Goal: Download file/media

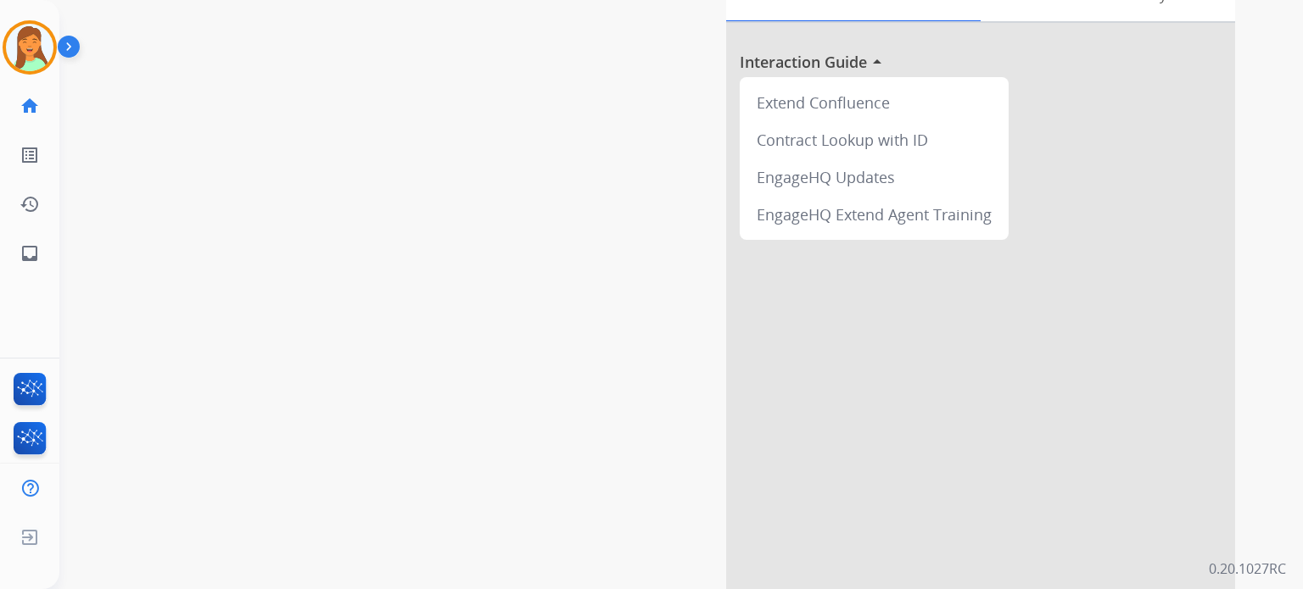
scroll to position [113, 0]
click at [37, 257] on mat-icon "inbox" at bounding box center [30, 253] width 20 height 20
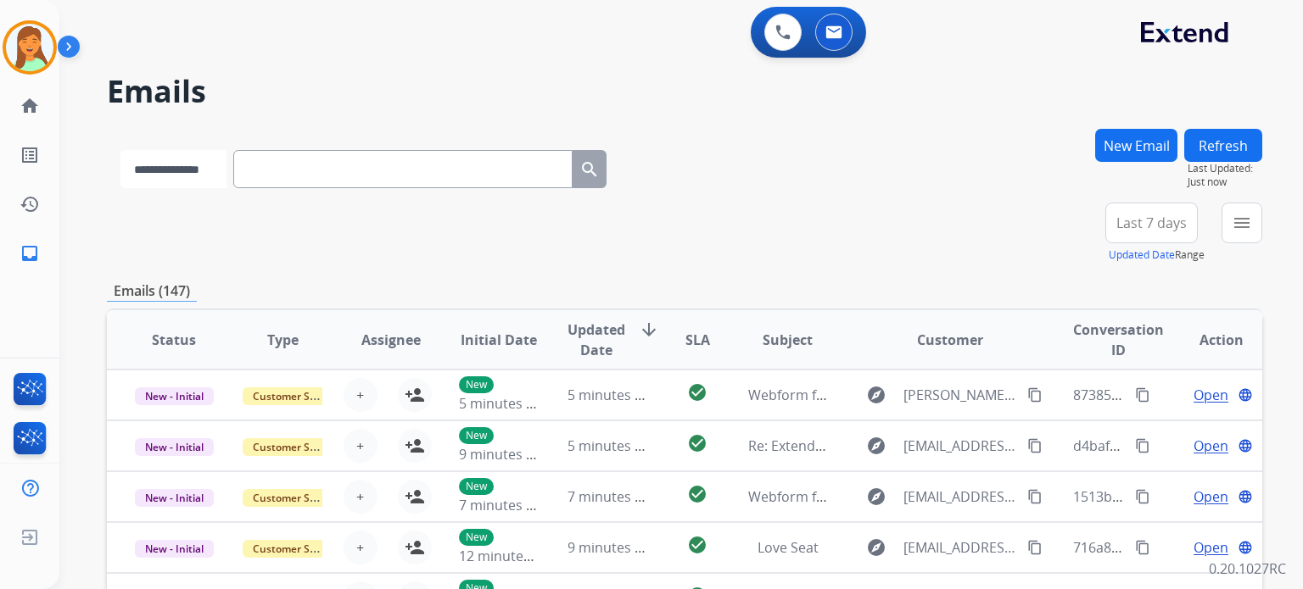
click at [226, 182] on select "**********" at bounding box center [173, 169] width 106 height 38
select select "**********"
click at [120, 150] on select "**********" at bounding box center [173, 169] width 106 height 38
click at [319, 176] on input "text" at bounding box center [404, 169] width 339 height 38
paste input "**********"
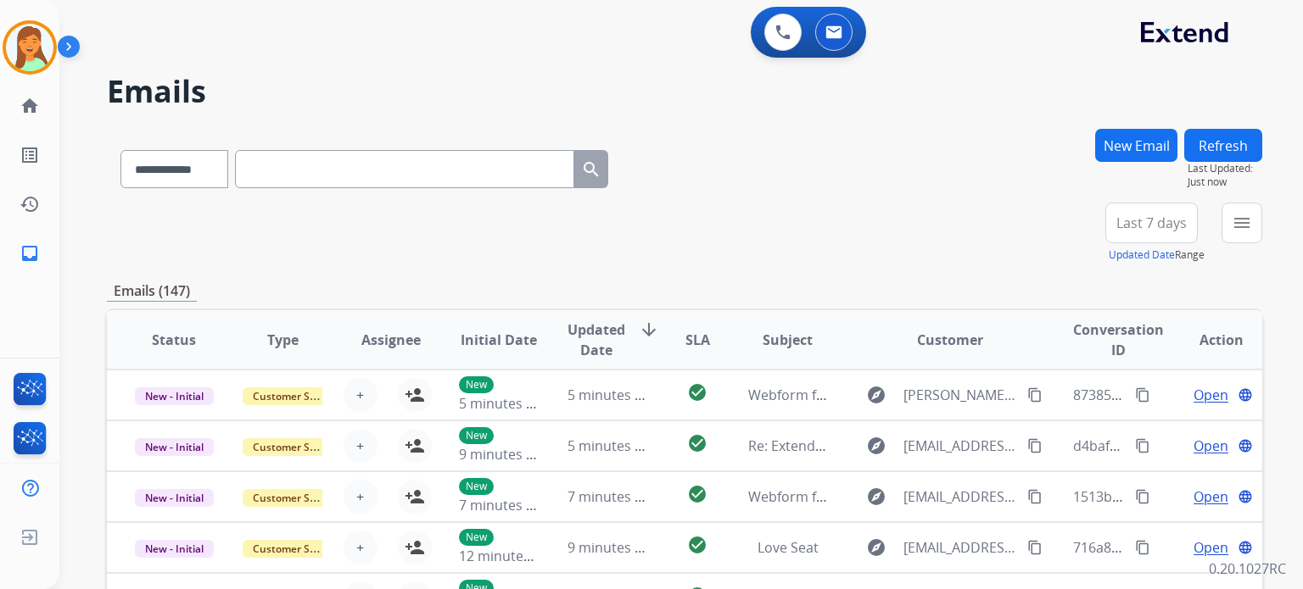
type input "**********"
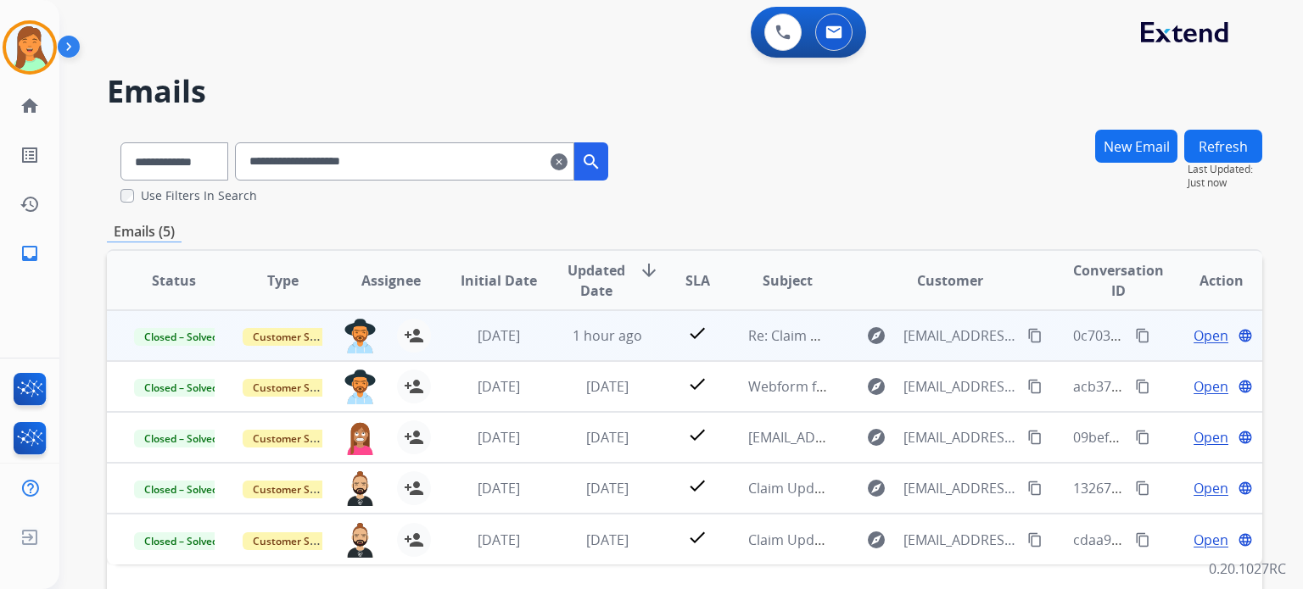
click at [1071, 332] on span "Open" at bounding box center [1210, 336] width 35 height 20
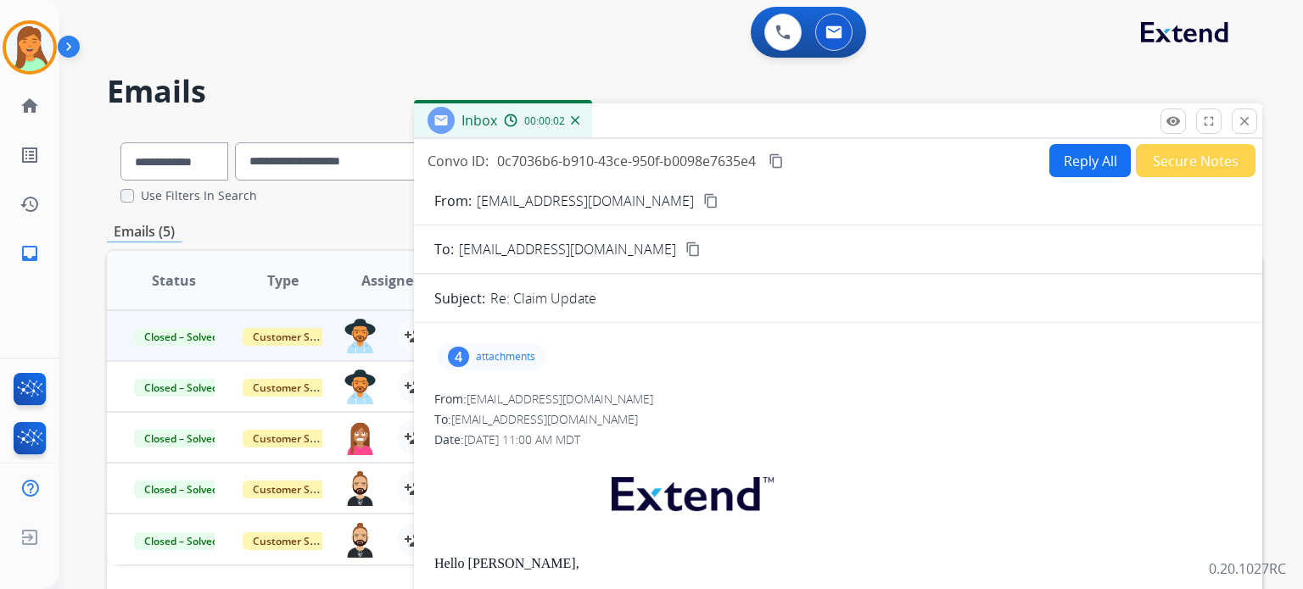
click at [461, 359] on div "4" at bounding box center [458, 357] width 21 height 20
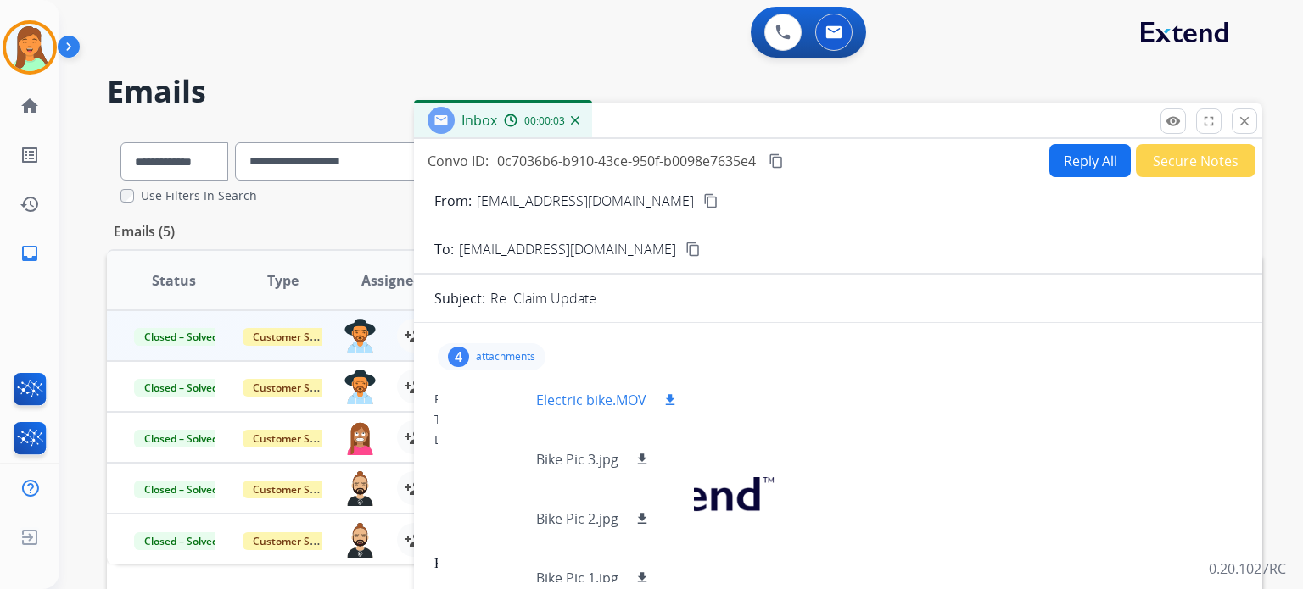
scroll to position [25, 0]
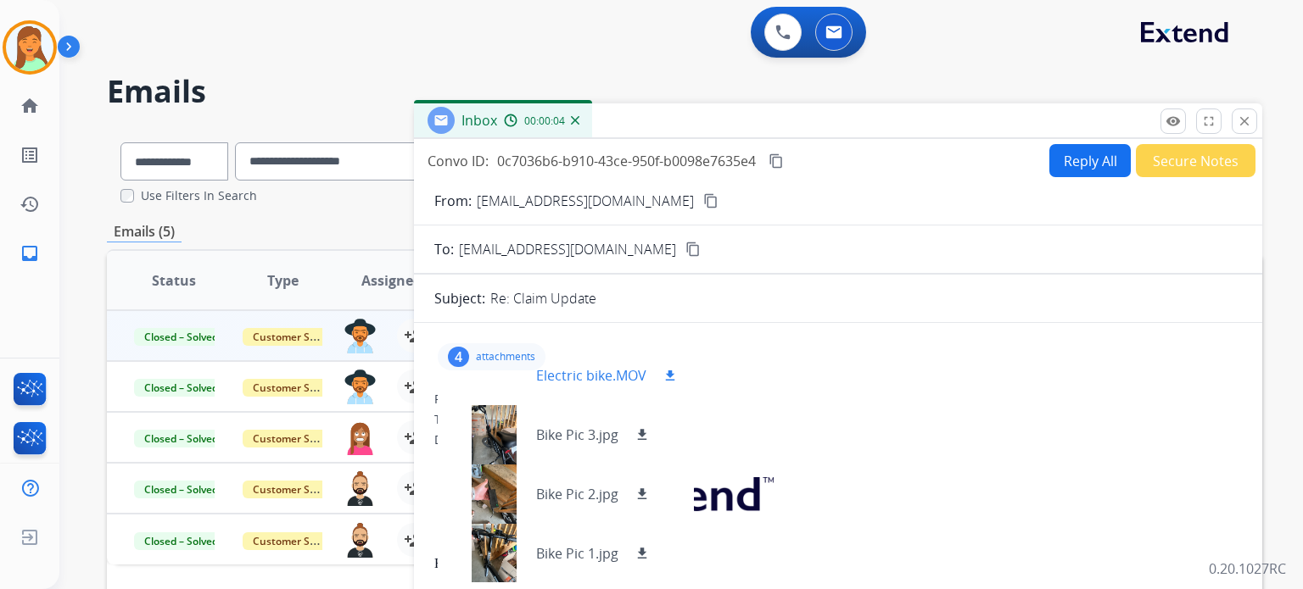
click at [587, 383] on p "Electric bike.MOV" at bounding box center [591, 376] width 110 height 20
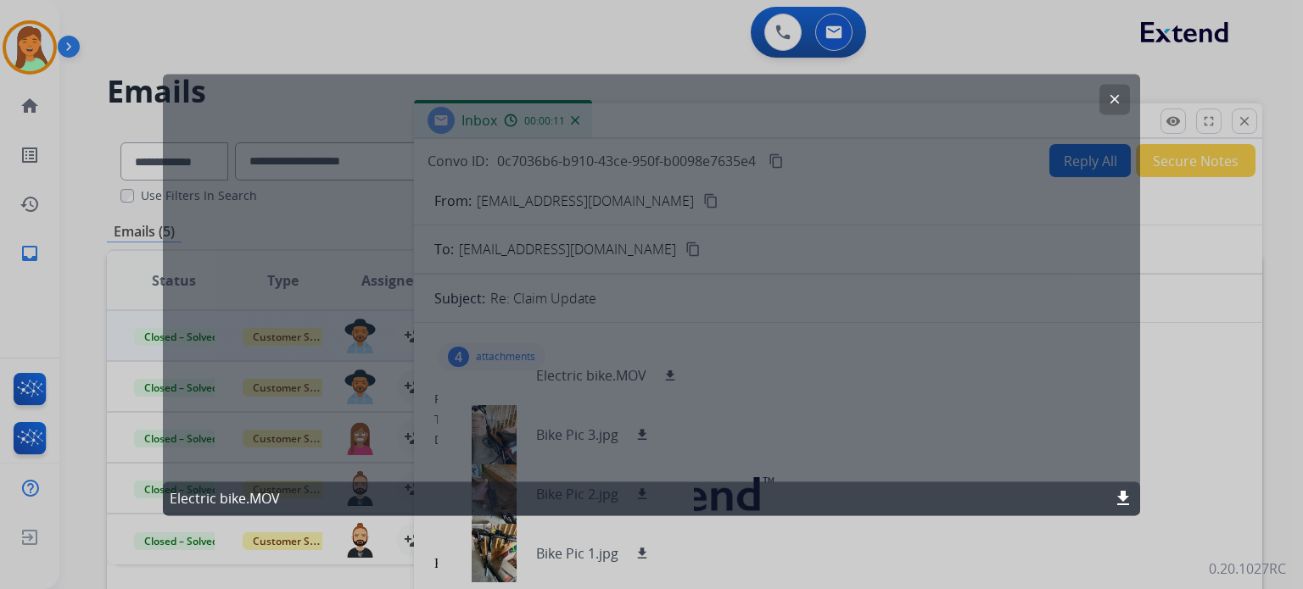
drag, startPoint x: 1119, startPoint y: 100, endPoint x: 977, endPoint y: 164, distance: 155.3
click at [1071, 101] on mat-icon "clear" at bounding box center [1114, 99] width 15 height 15
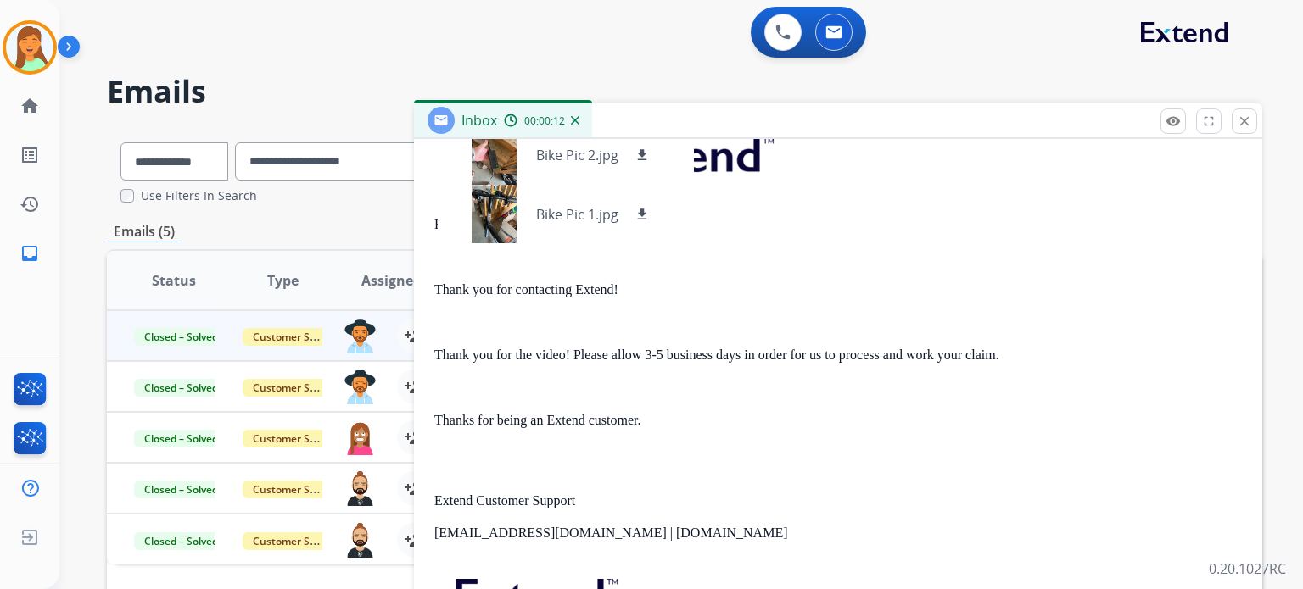
scroll to position [226, 0]
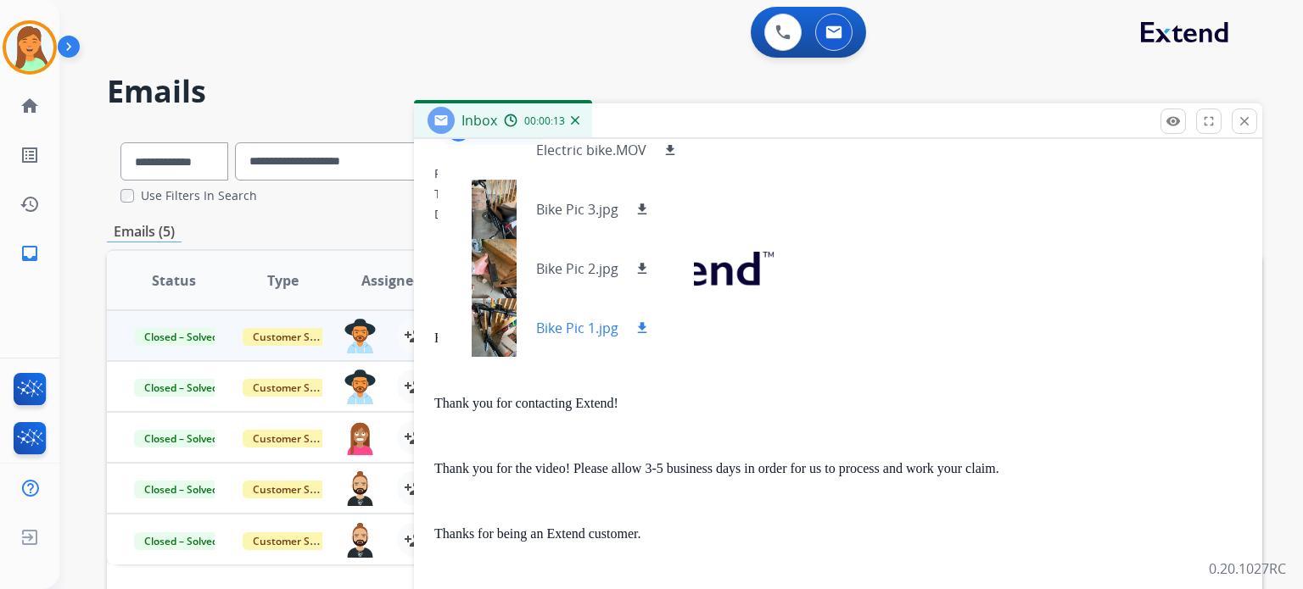
click at [501, 335] on div at bounding box center [493, 328] width 85 height 59
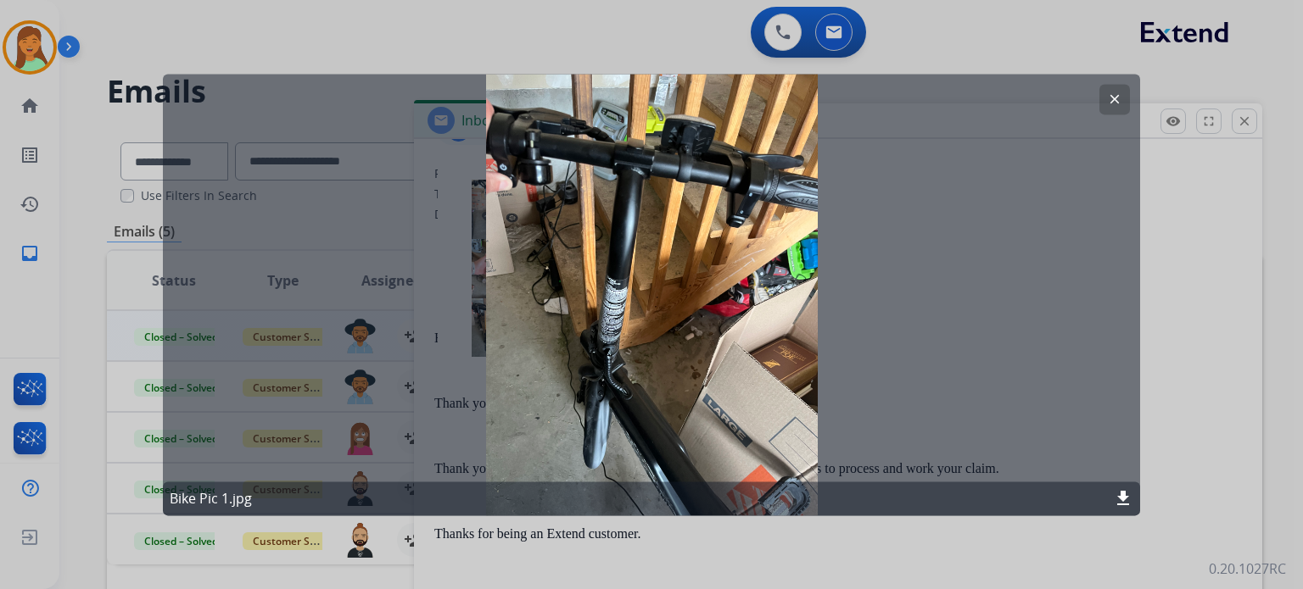
click at [1071, 103] on mat-icon "clear" at bounding box center [1114, 99] width 15 height 15
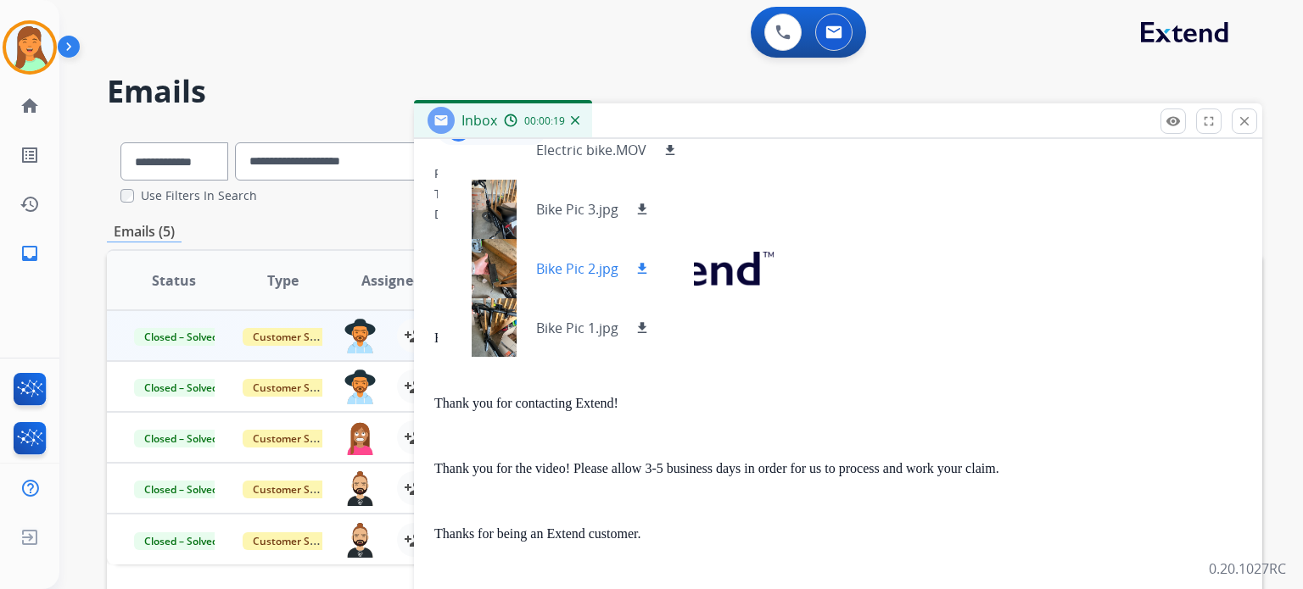
click at [525, 271] on div at bounding box center [493, 268] width 85 height 59
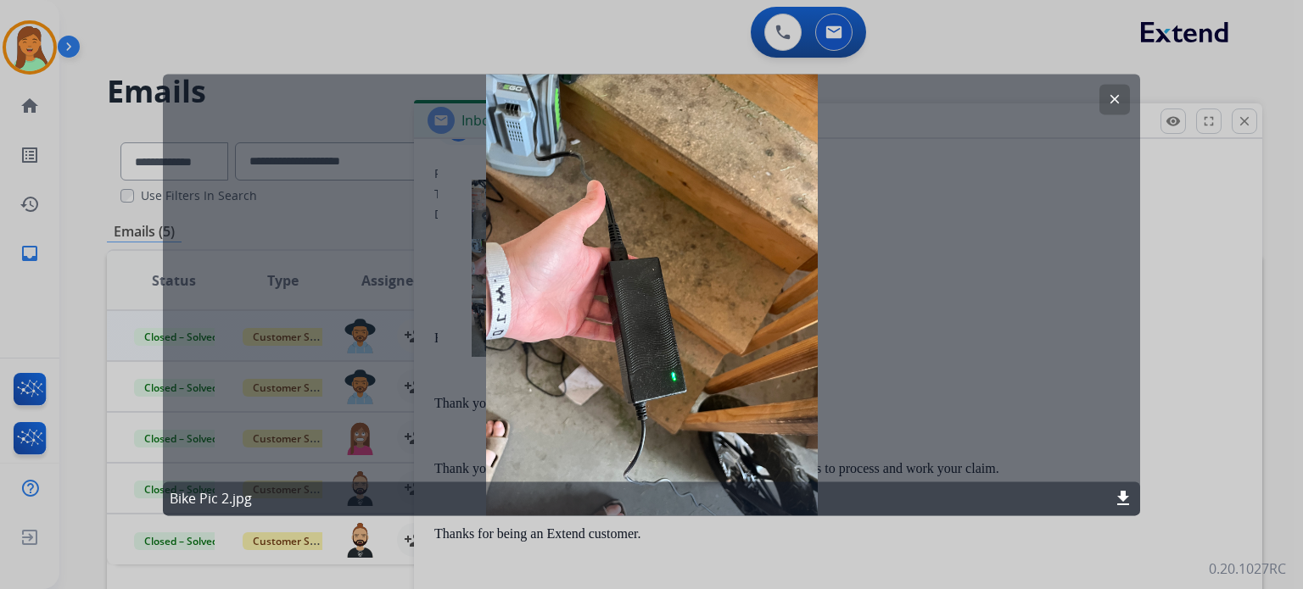
drag, startPoint x: 1112, startPoint y: 91, endPoint x: 913, endPoint y: 136, distance: 204.3
click at [1071, 92] on button "clear" at bounding box center [1114, 99] width 31 height 31
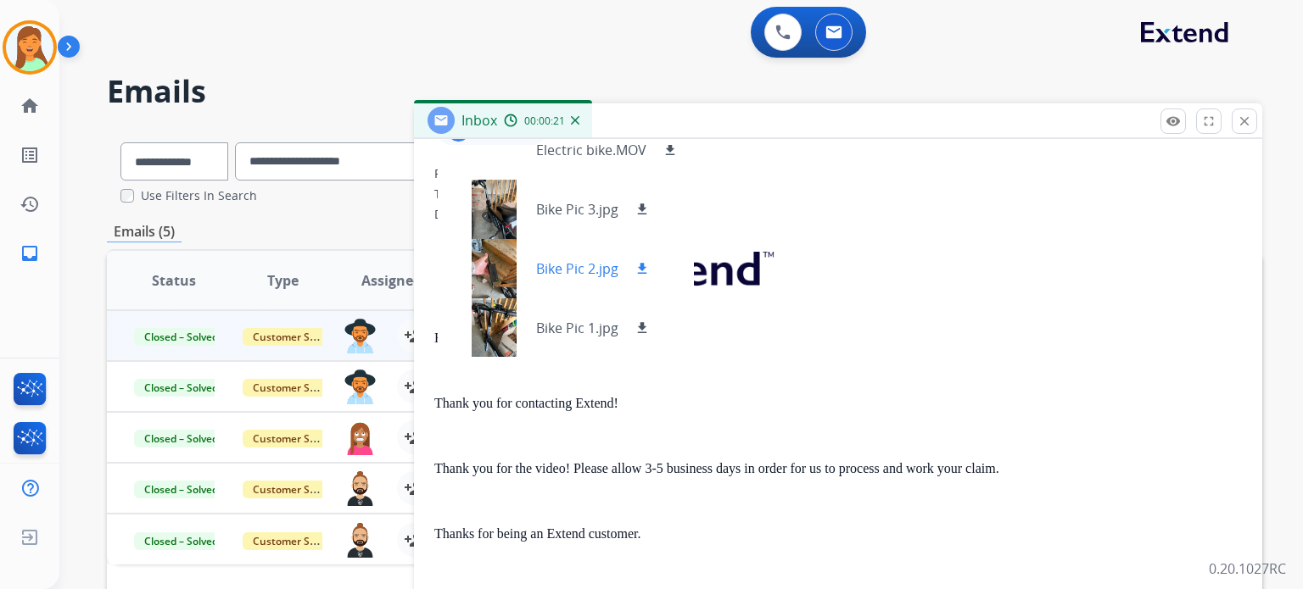
scroll to position [0, 0]
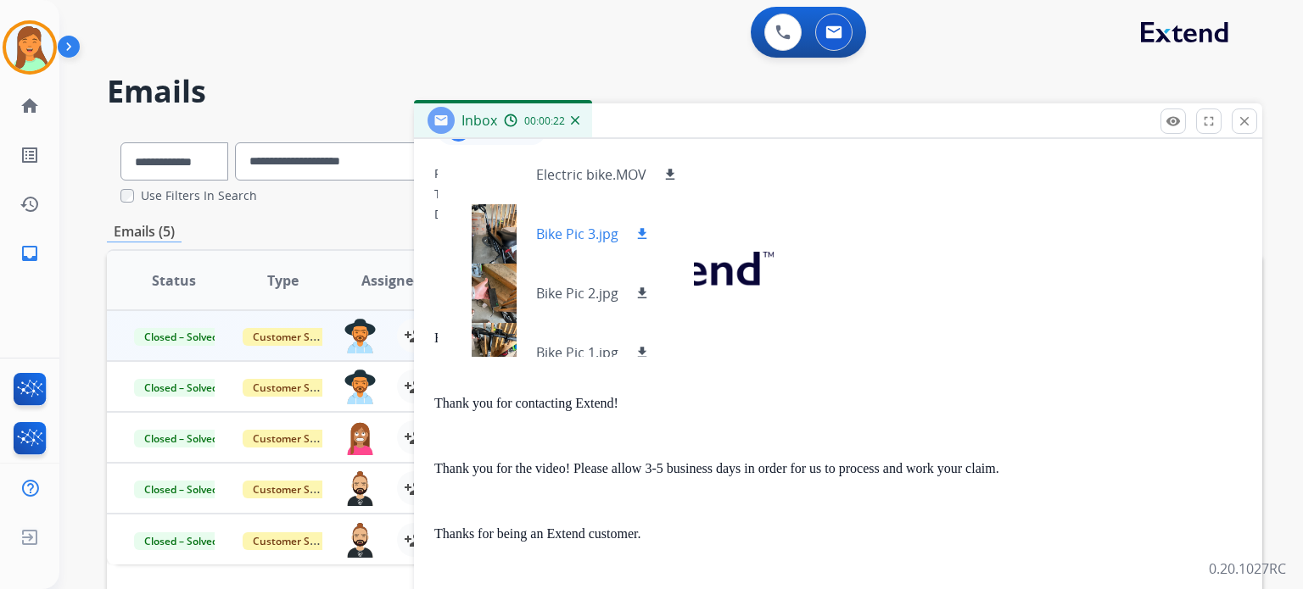
click at [504, 222] on div at bounding box center [493, 233] width 85 height 59
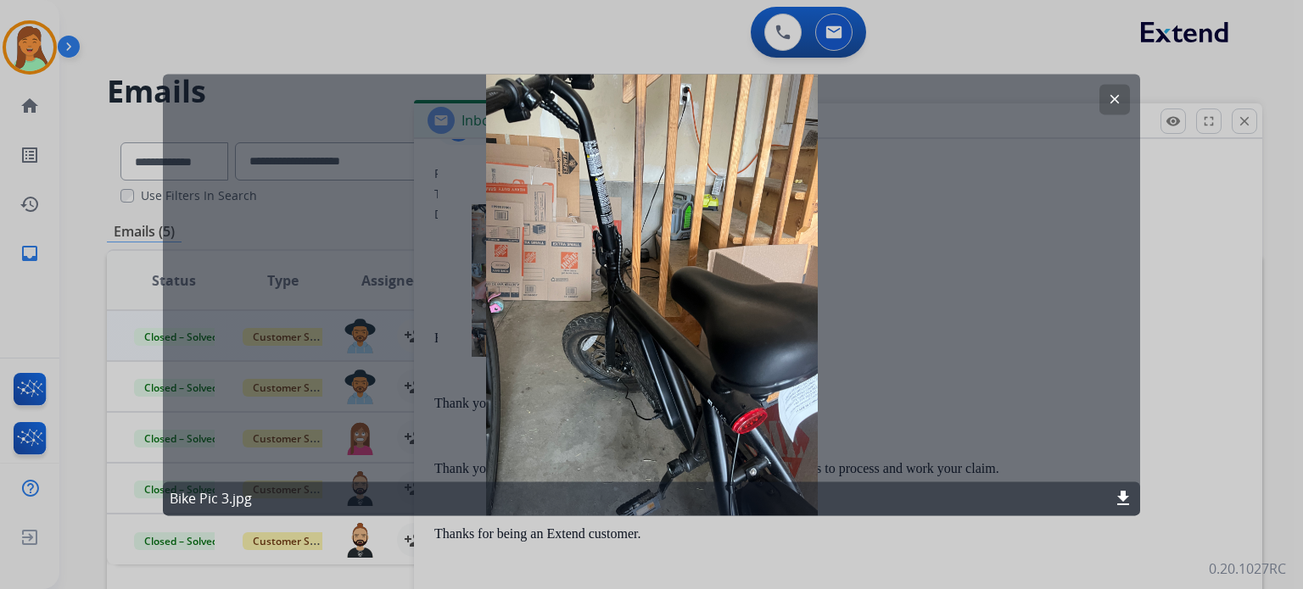
click at [1071, 95] on mat-icon "clear" at bounding box center [1114, 99] width 15 height 15
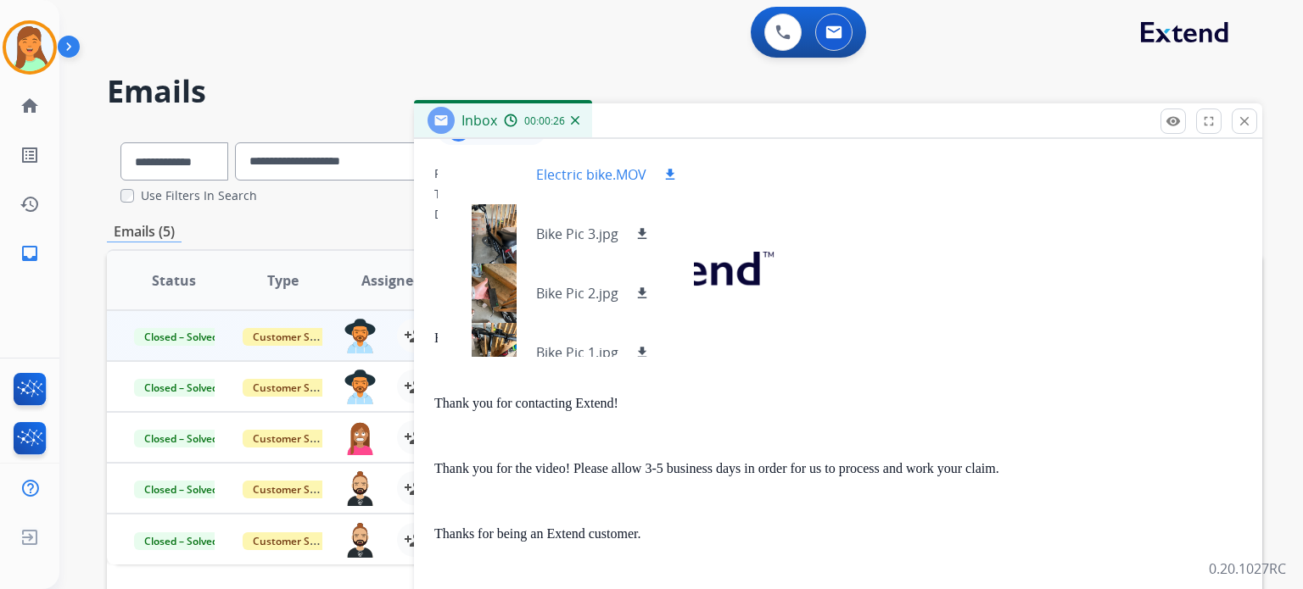
scroll to position [113, 0]
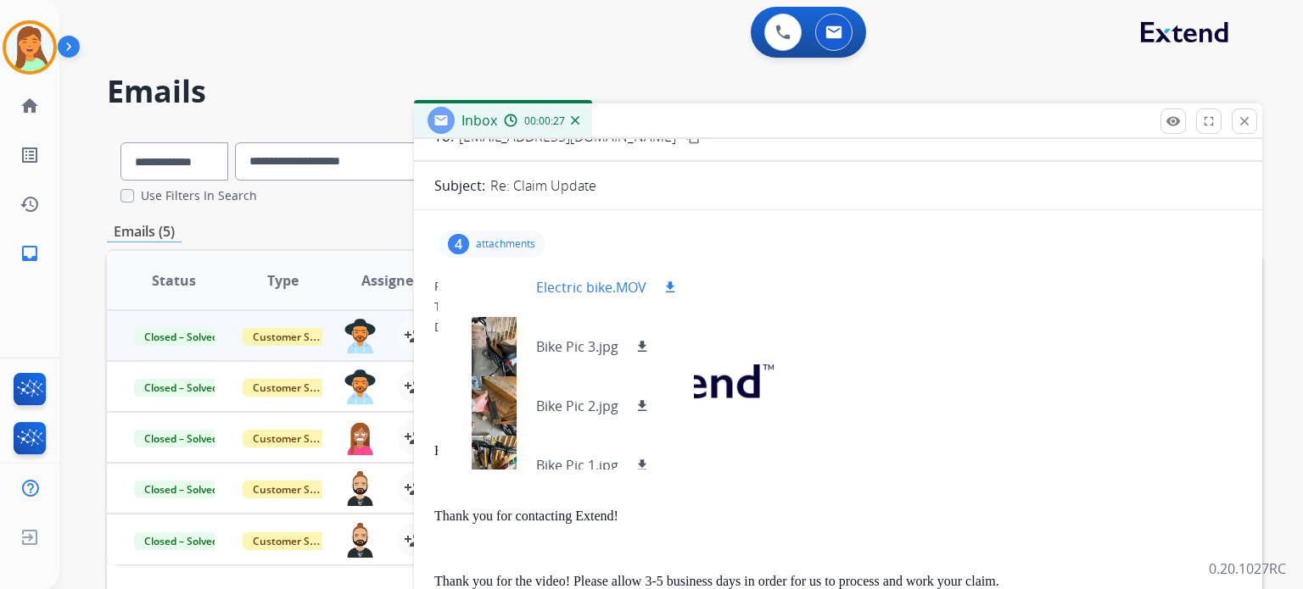
click at [533, 285] on div at bounding box center [493, 287] width 85 height 59
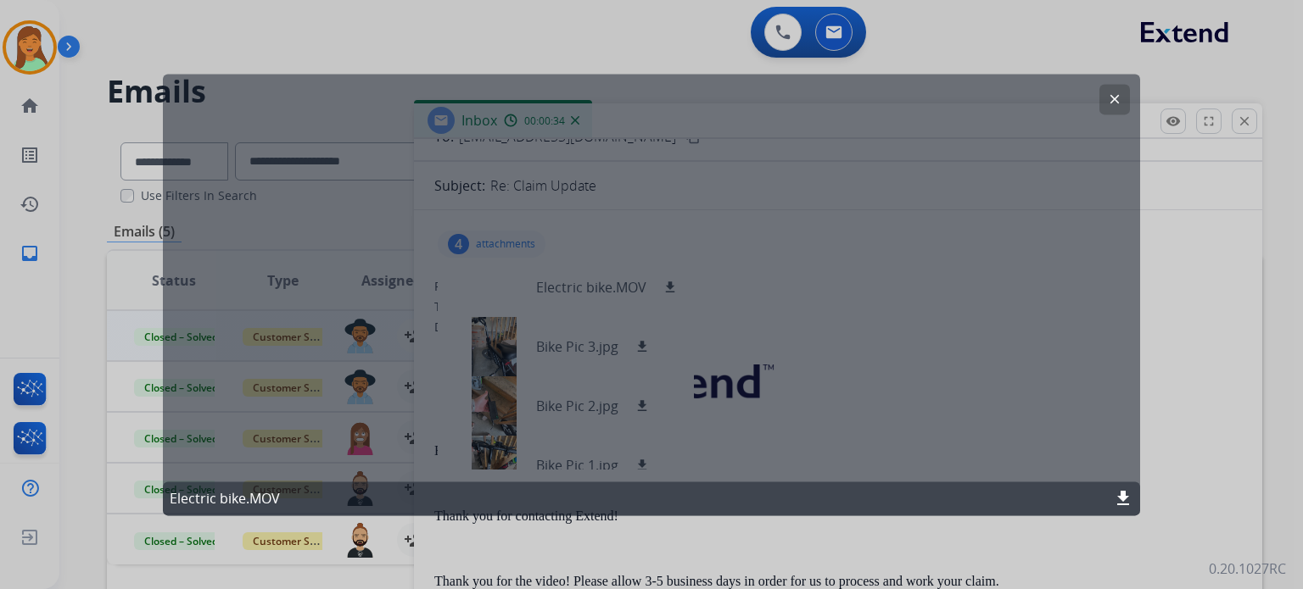
click at [1071, 453] on div "Electric bike.MOV download" at bounding box center [651, 499] width 977 height 34
click at [1071, 453] on mat-icon "download" at bounding box center [1123, 499] width 20 height 20
click at [1071, 104] on mat-icon "clear" at bounding box center [1114, 99] width 15 height 15
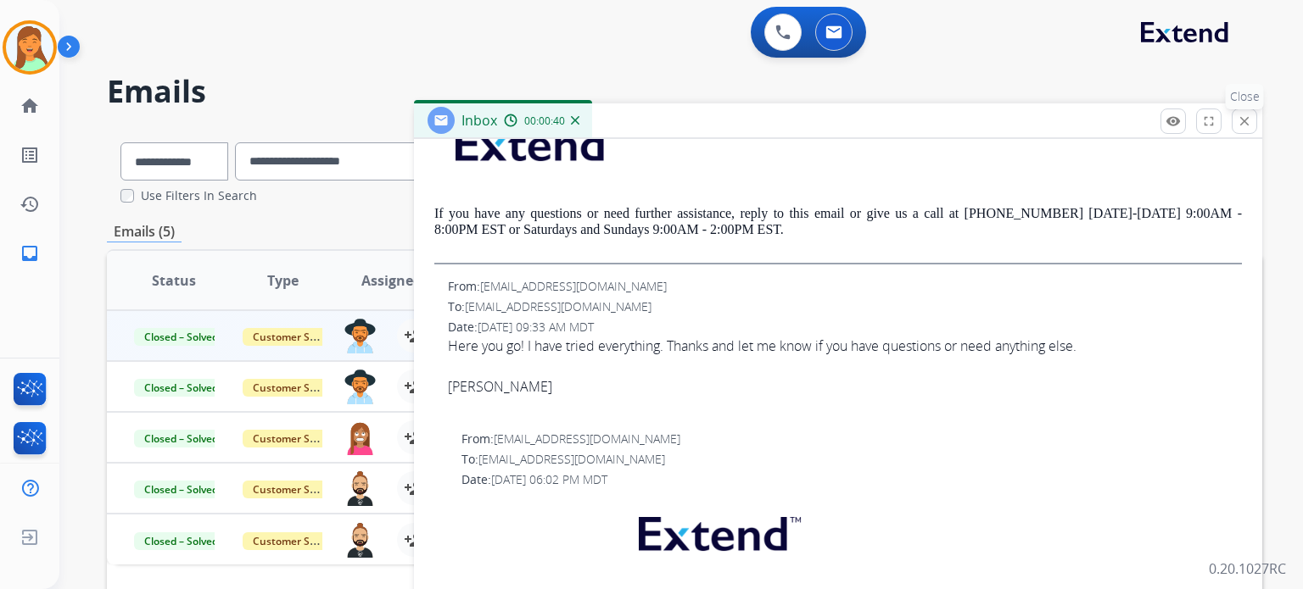
scroll to position [339, 0]
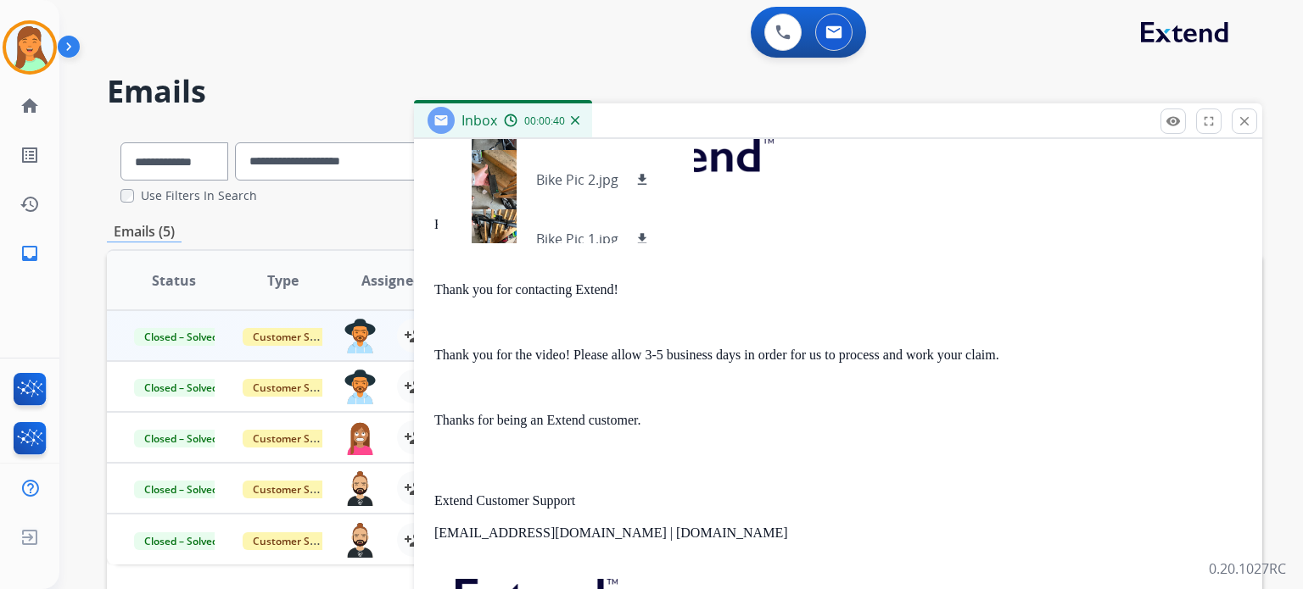
drag, startPoint x: 1249, startPoint y: 116, endPoint x: 1240, endPoint y: 124, distance: 12.1
click at [1071, 120] on mat-icon "close" at bounding box center [1244, 121] width 15 height 15
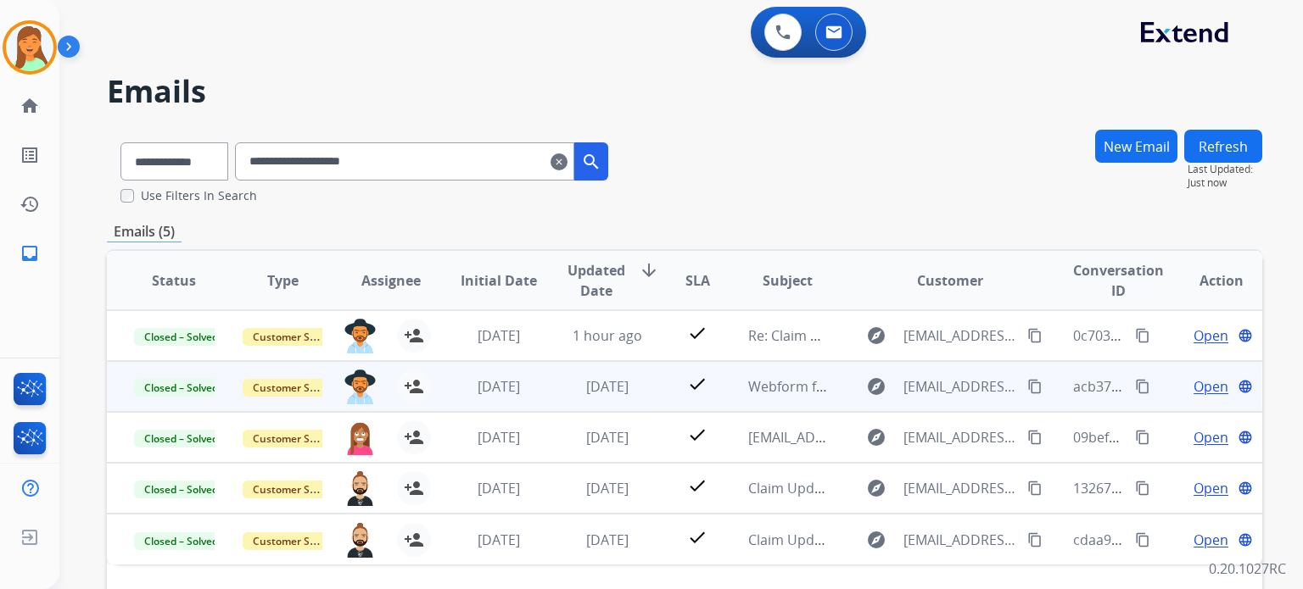
click at [1071, 389] on span "Open" at bounding box center [1210, 387] width 35 height 20
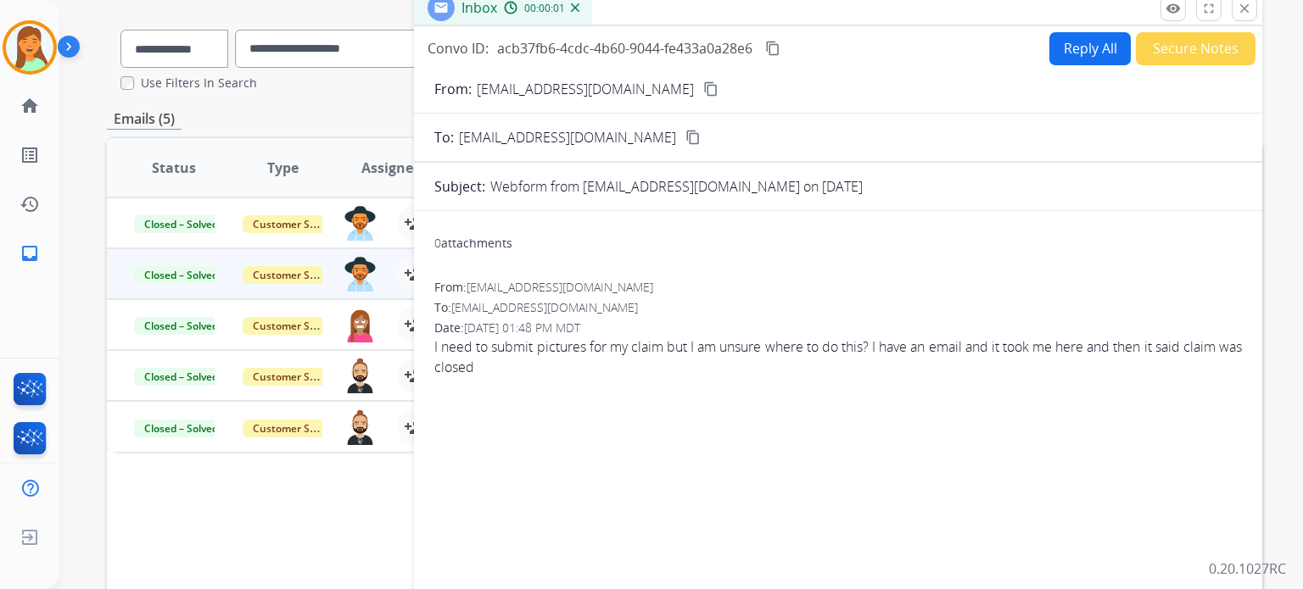
scroll to position [0, 0]
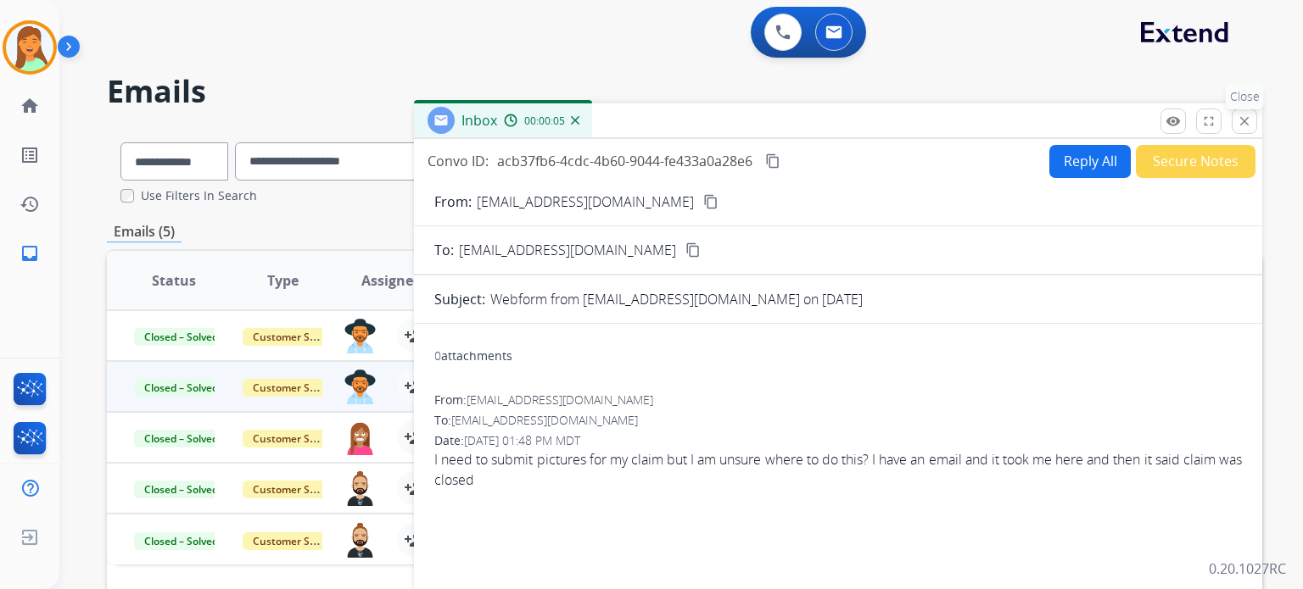
click at [1071, 123] on mat-icon "close" at bounding box center [1244, 121] width 15 height 15
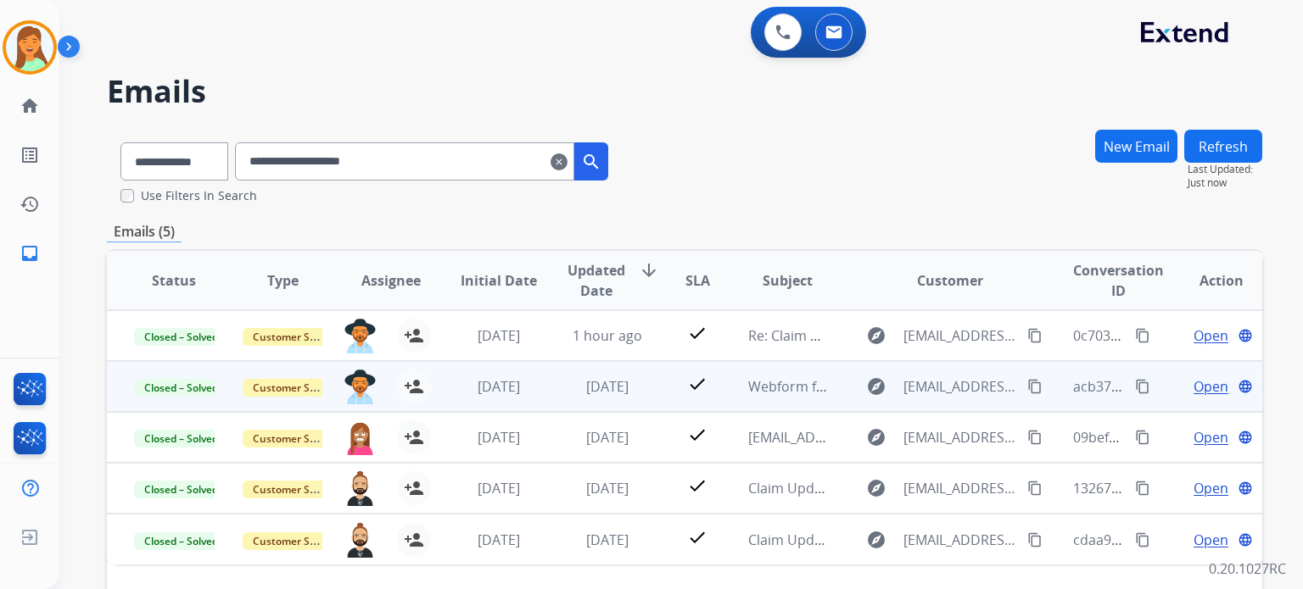
click at [1071, 383] on span "Open" at bounding box center [1210, 387] width 35 height 20
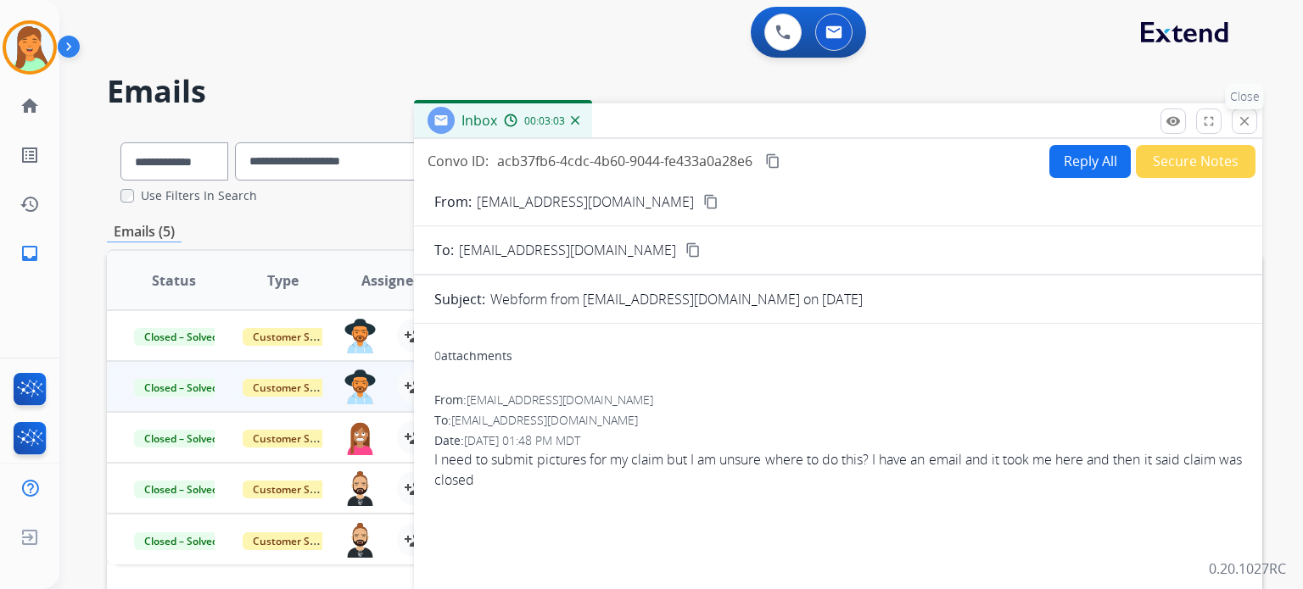
click at [1071, 123] on mat-icon "close" at bounding box center [1244, 121] width 15 height 15
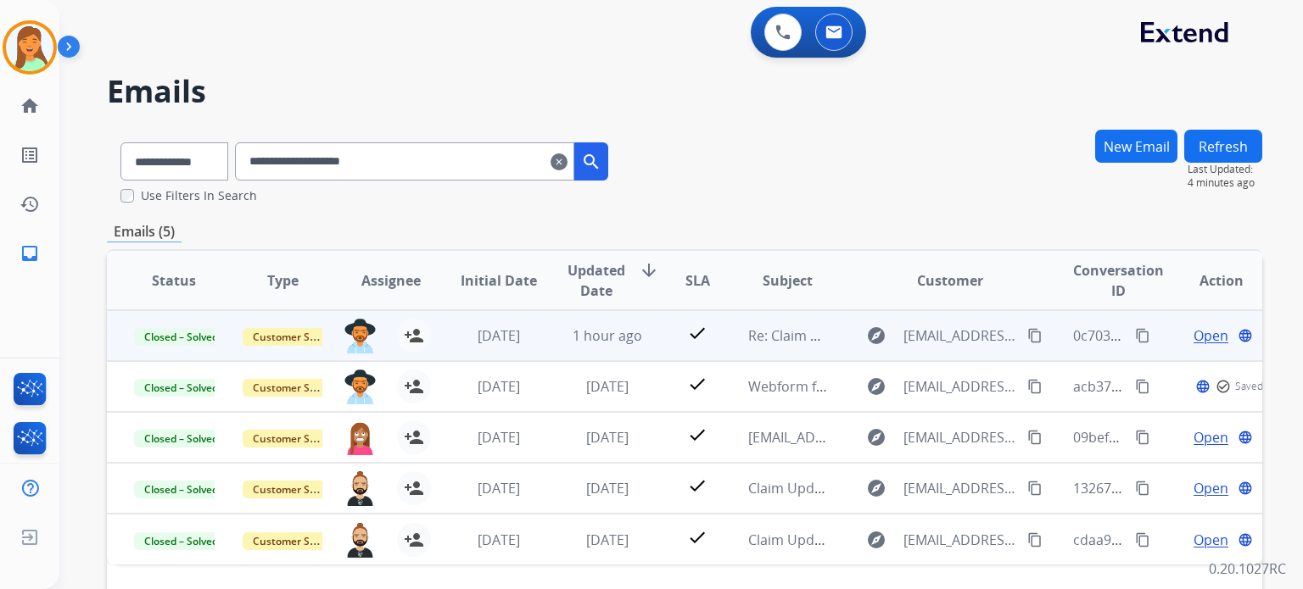
click at [1071, 334] on span "Open" at bounding box center [1210, 336] width 35 height 20
